Goal: Task Accomplishment & Management: Manage account settings

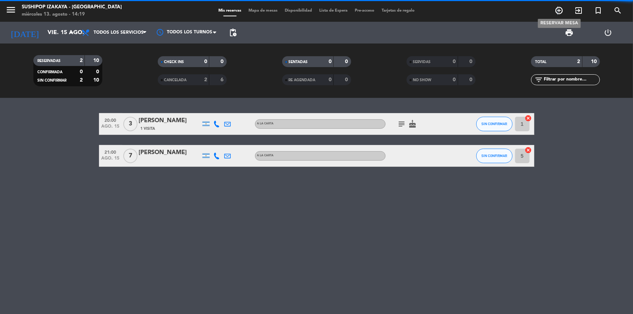
click at [558, 11] on icon "add_circle_outline" at bounding box center [559, 10] width 9 height 9
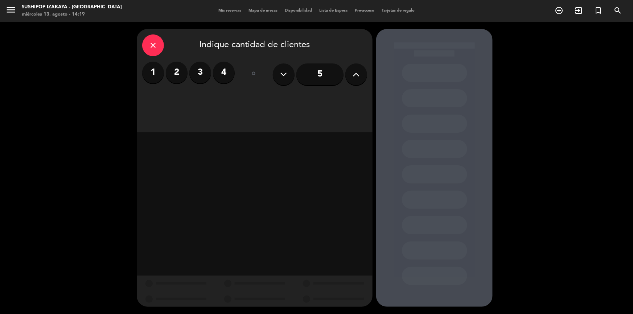
click at [181, 71] on label "2" at bounding box center [177, 73] width 22 height 22
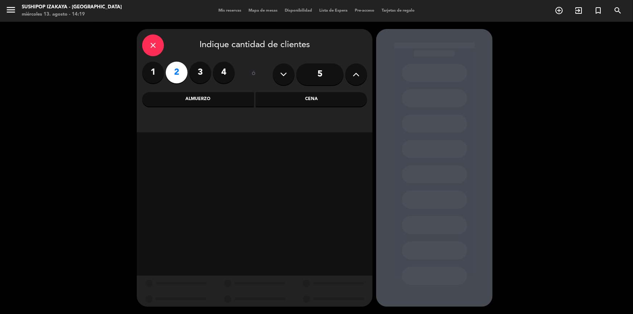
click at [294, 99] on div "Cena" at bounding box center [312, 99] width 112 height 15
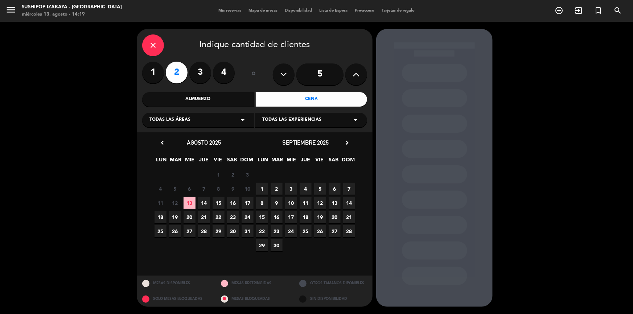
click at [204, 201] on span "14" at bounding box center [204, 203] width 12 height 12
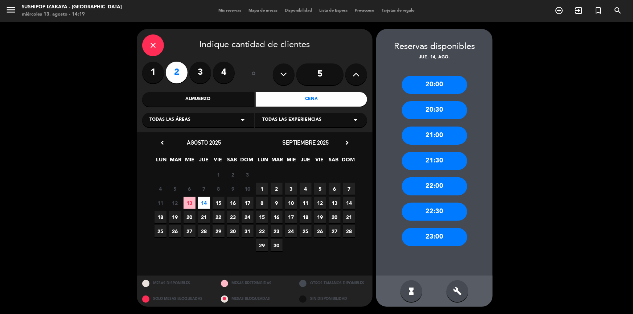
click at [190, 202] on span "13" at bounding box center [190, 203] width 12 height 12
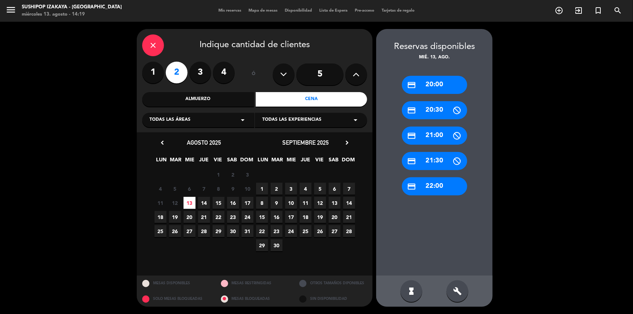
click at [429, 85] on div "credit_card 20:00" at bounding box center [434, 85] width 65 height 18
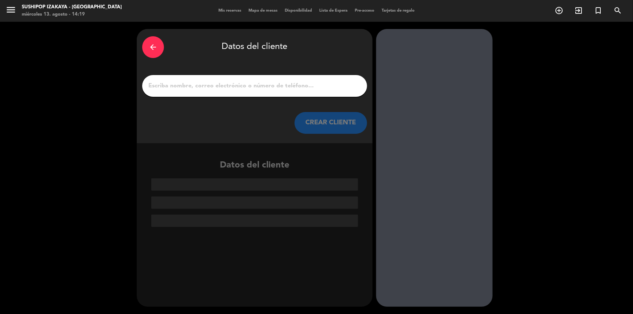
drag, startPoint x: 297, startPoint y: 90, endPoint x: 301, endPoint y: 87, distance: 5.2
click at [297, 89] on input "1" at bounding box center [255, 86] width 214 height 10
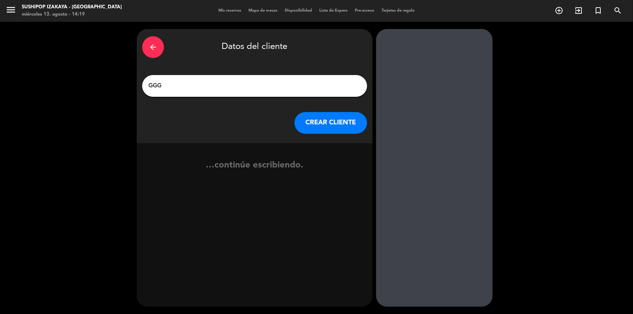
type input "GGG"
click at [349, 128] on button "CREAR CLIENTE" at bounding box center [330, 123] width 73 height 22
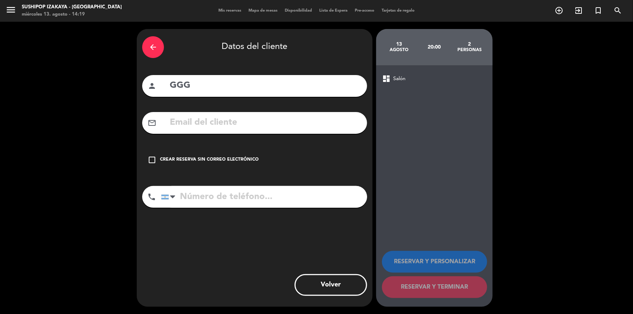
drag, startPoint x: 199, startPoint y: 160, endPoint x: 213, endPoint y: 164, distance: 13.9
click at [201, 159] on div "Crear reserva sin correo electrónico" at bounding box center [209, 159] width 99 height 7
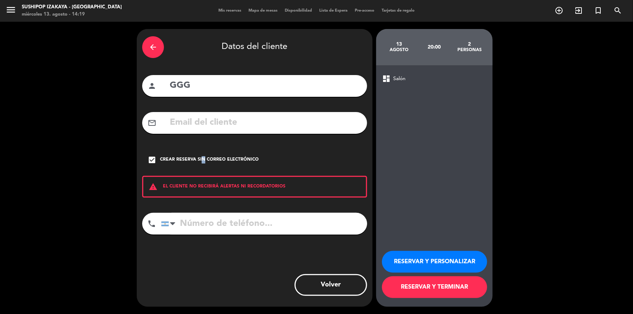
click at [408, 264] on button "RESERVAR Y PERSONALIZAR" at bounding box center [434, 262] width 105 height 22
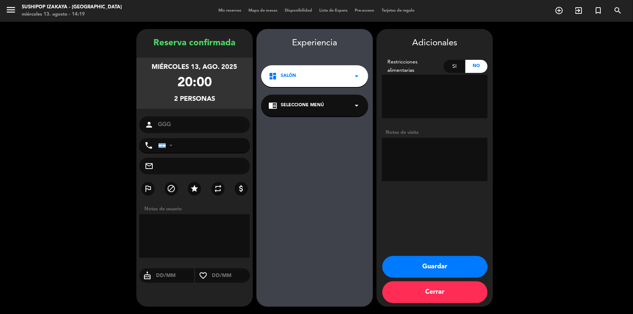
click at [459, 67] on div "Si" at bounding box center [455, 66] width 22 height 13
click at [400, 105] on textarea at bounding box center [435, 97] width 106 height 44
type textarea "VEGGIE"
click at [446, 269] on button "Guardar" at bounding box center [434, 267] width 105 height 22
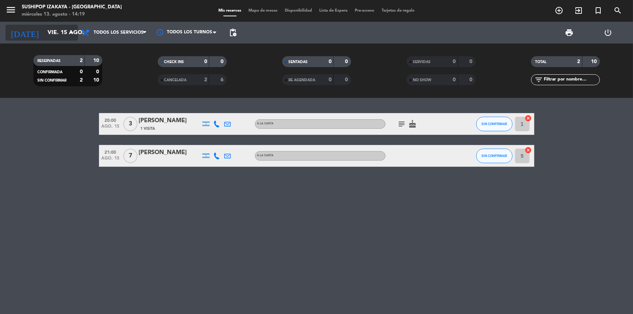
click at [44, 38] on input "vie. 15 ago." at bounding box center [82, 33] width 77 height 14
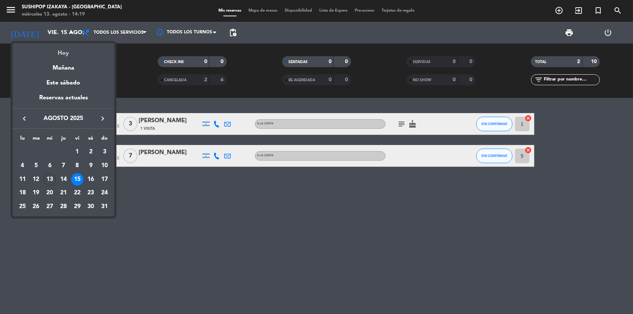
click at [66, 52] on div "Hoy" at bounding box center [64, 50] width 102 height 15
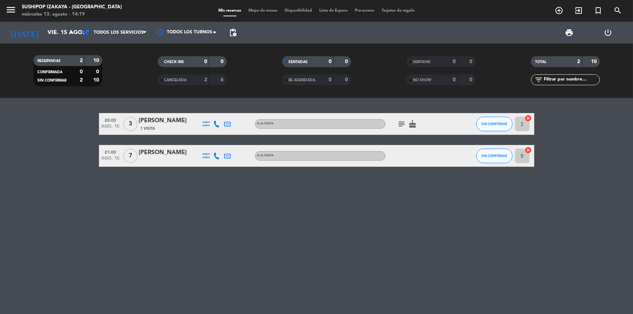
type input "mié. 13 ago."
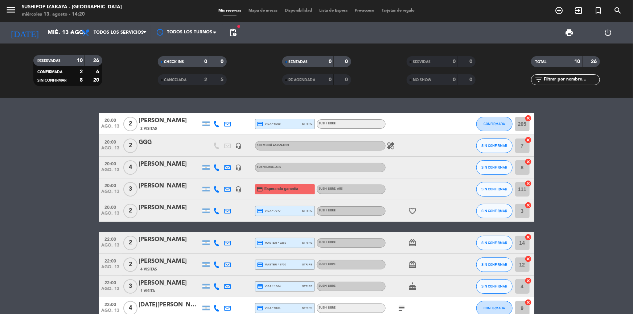
click at [394, 146] on icon "healing" at bounding box center [391, 145] width 9 height 9
click at [414, 145] on div "healing VEGGIE" at bounding box center [418, 145] width 65 height 21
click at [125, 151] on div "2" at bounding box center [130, 145] width 17 height 21
click at [128, 145] on span "2" at bounding box center [130, 146] width 14 height 15
click at [116, 143] on span "20:00" at bounding box center [111, 141] width 18 height 8
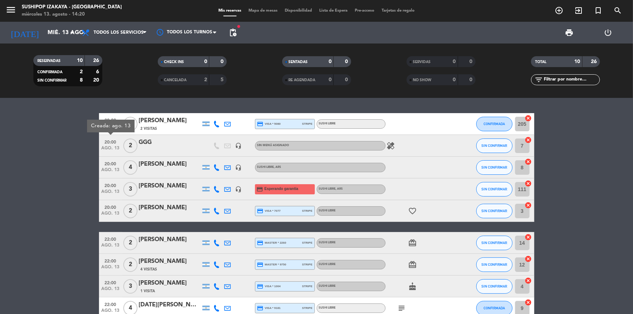
click at [140, 144] on div "GGG" at bounding box center [170, 142] width 62 height 9
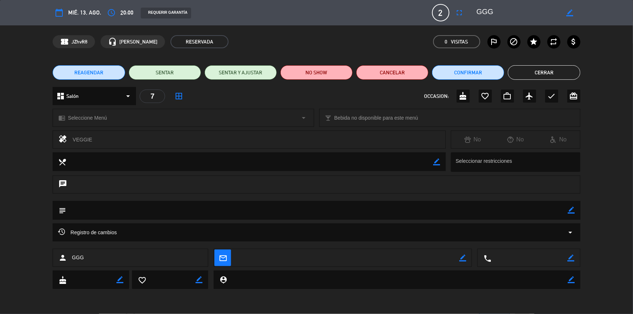
click at [417, 139] on div "VEGGIE" at bounding box center [256, 140] width 367 height 10
click at [437, 160] on icon "border_color" at bounding box center [436, 161] width 7 height 7
click at [106, 161] on textarea at bounding box center [249, 161] width 367 height 18
drag, startPoint x: 170, startPoint y: 206, endPoint x: 173, endPoint y: 202, distance: 4.6
click at [172, 205] on textarea at bounding box center [317, 210] width 502 height 18
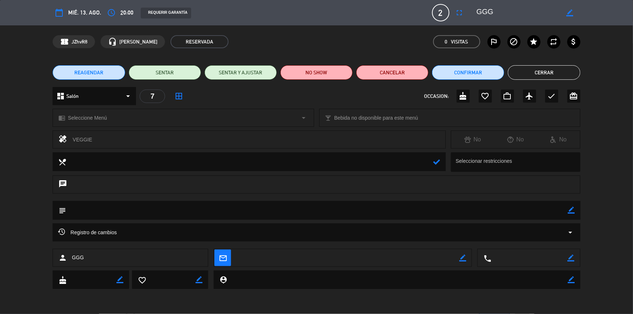
click at [571, 210] on icon "border_color" at bounding box center [571, 210] width 7 height 7
type textarea "VEGGIE"
click at [98, 144] on div "VEGGIE" at bounding box center [256, 140] width 367 height 10
click at [437, 161] on icon at bounding box center [436, 161] width 7 height 7
drag, startPoint x: 424, startPoint y: 164, endPoint x: 438, endPoint y: 160, distance: 14.6
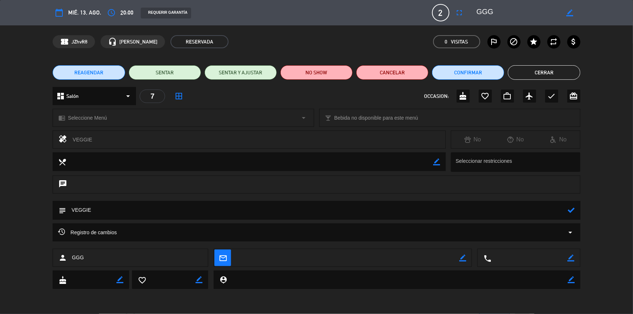
click at [427, 163] on textarea at bounding box center [249, 161] width 367 height 18
click at [143, 160] on textarea at bounding box center [249, 161] width 367 height 18
click at [437, 160] on icon "border_color" at bounding box center [436, 161] width 7 height 7
click at [280, 159] on textarea at bounding box center [249, 161] width 367 height 18
click at [433, 162] on textarea at bounding box center [249, 161] width 367 height 18
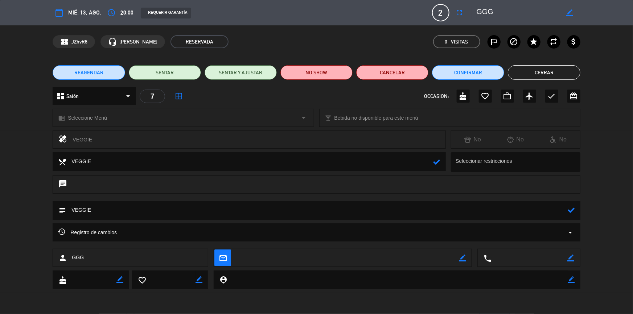
type textarea "VEGGIE"
click at [435, 163] on icon at bounding box center [436, 161] width 7 height 7
click at [548, 76] on button "Cerrar" at bounding box center [544, 72] width 72 height 15
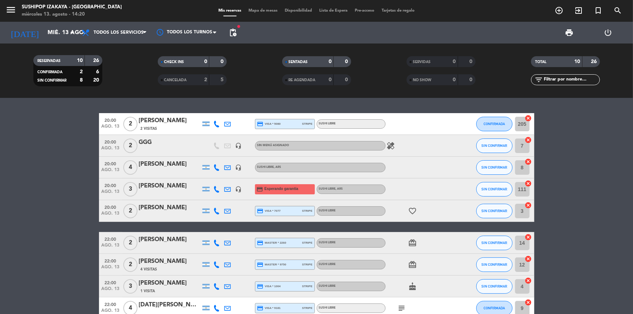
click at [139, 143] on div "GGG" at bounding box center [170, 142] width 62 height 9
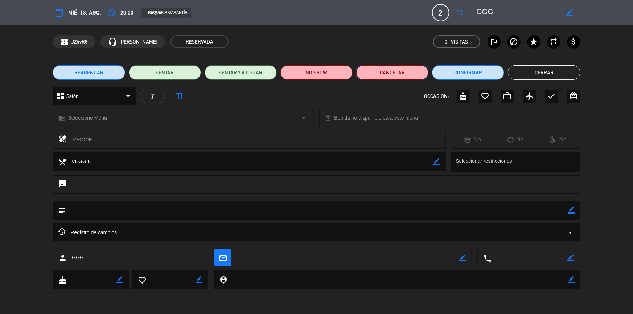
click at [379, 71] on button "Cancelar" at bounding box center [392, 72] width 72 height 15
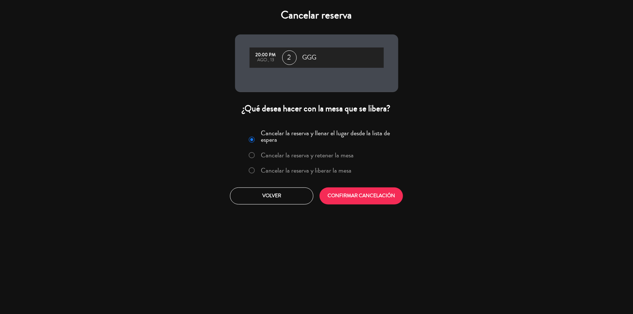
drag, startPoint x: 318, startPoint y: 170, endPoint x: 325, endPoint y: 177, distance: 10.0
click at [318, 169] on label "Cancelar la reserva y liberar la mesa" at bounding box center [306, 170] width 91 height 7
click at [344, 194] on button "CONFIRMAR CANCELACIÓN" at bounding box center [361, 195] width 83 height 17
